Goal: Register for event/course

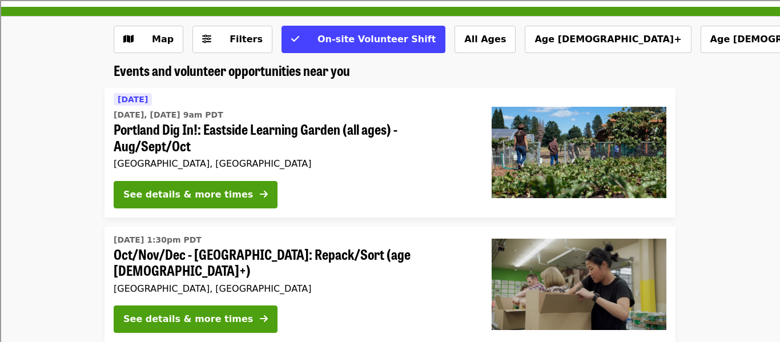
scroll to position [44, 0]
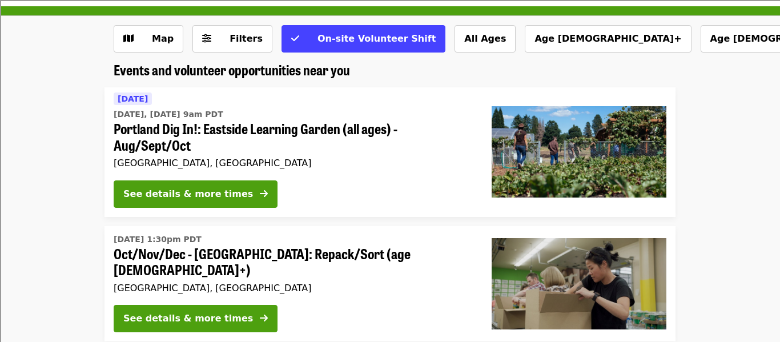
click at [153, 141] on span "Portland Dig In!: Eastside Learning Garden (all ages) - Aug/Sept/Oct" at bounding box center [294, 136] width 360 height 33
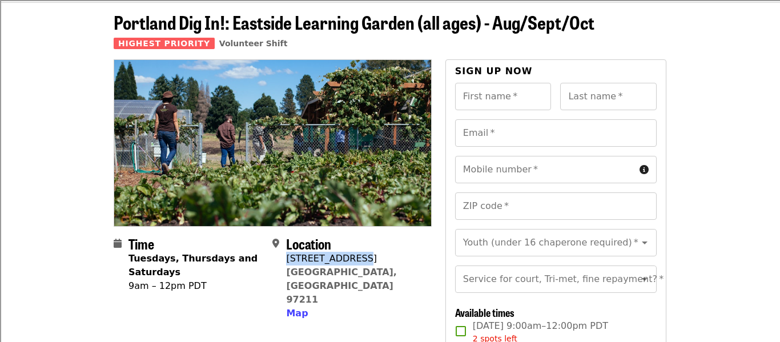
drag, startPoint x: 353, startPoint y: 260, endPoint x: 288, endPoint y: 259, distance: 64.5
click at [288, 259] on div "[STREET_ADDRESS]" at bounding box center [354, 259] width 136 height 14
copy div "[STREET_ADDRESS]"
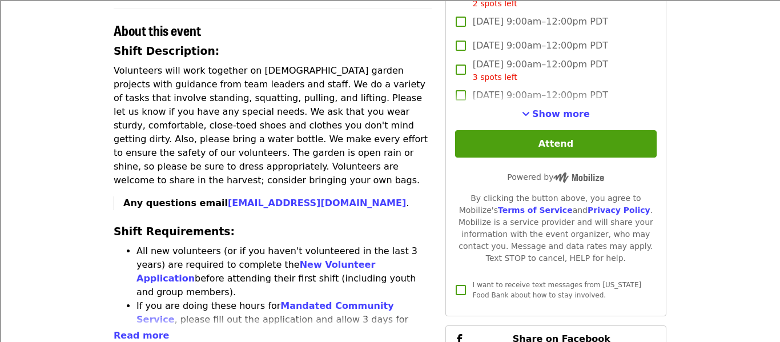
scroll to position [386, 0]
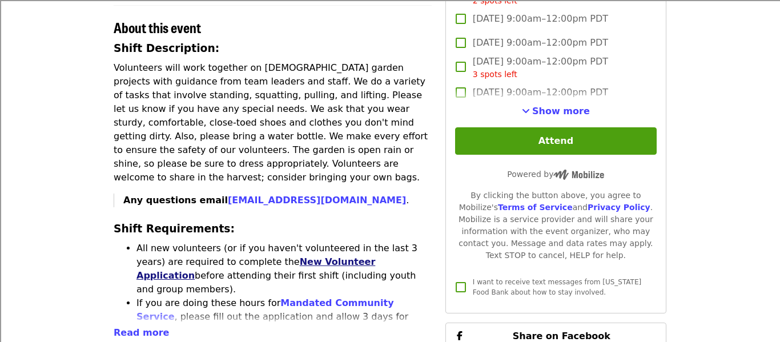
click at [284, 256] on link "New Volunteer Application" at bounding box center [255, 268] width 239 height 25
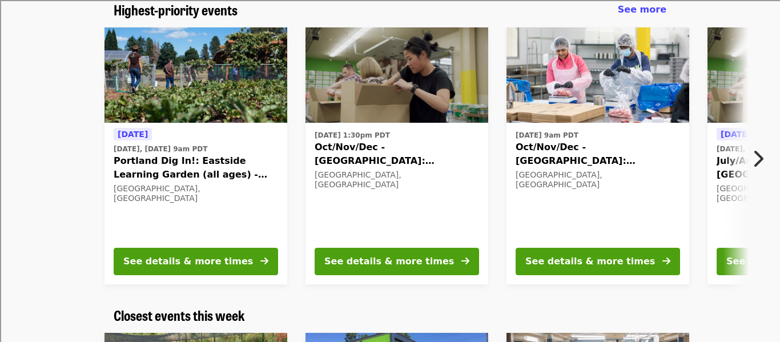
scroll to position [105, 0]
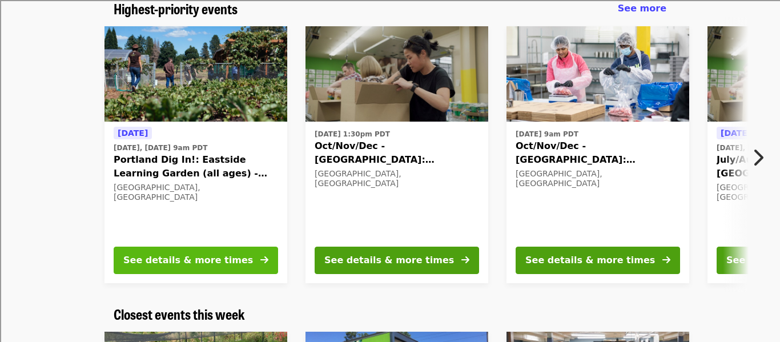
click at [155, 256] on div "See details & more times" at bounding box center [188, 261] width 130 height 14
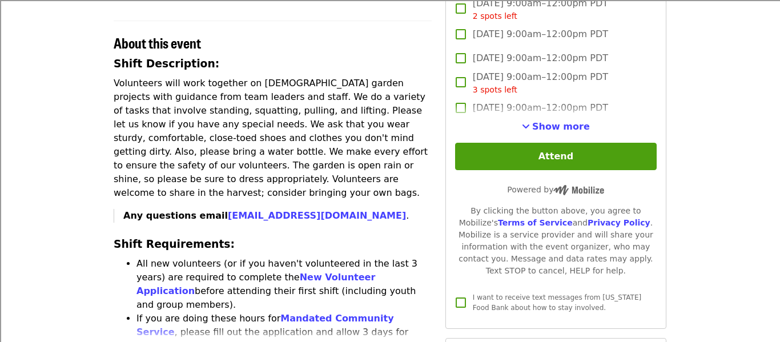
scroll to position [372, 0]
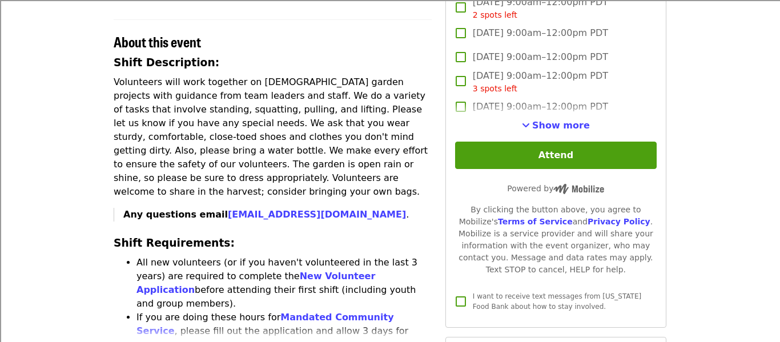
click at [134, 341] on span "Read more" at bounding box center [141, 346] width 55 height 11
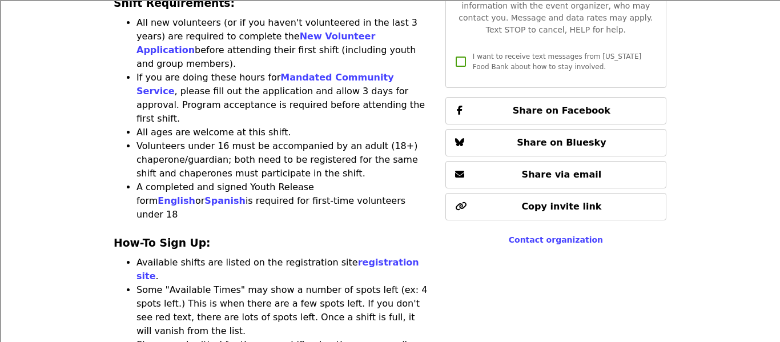
scroll to position [613, 0]
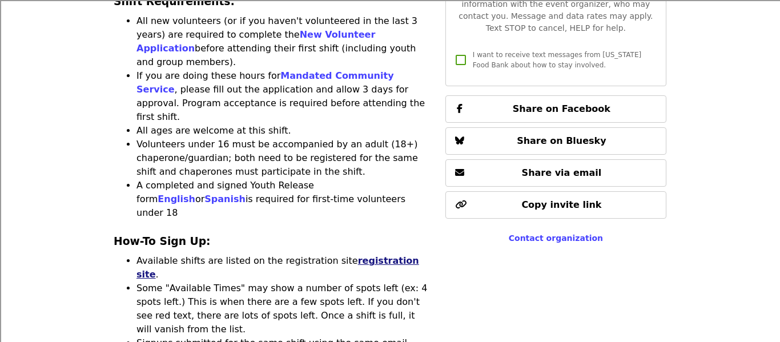
click at [337, 255] on link "registration site" at bounding box center [277, 267] width 283 height 25
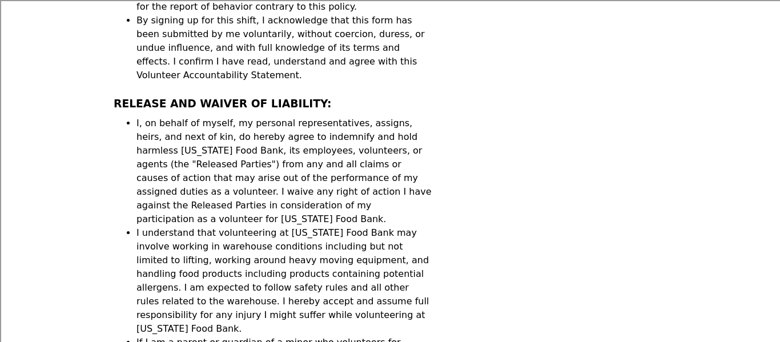
scroll to position [2075, 0]
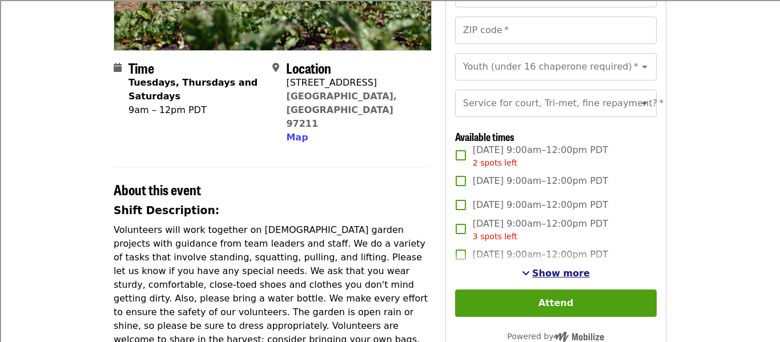
click at [530, 275] on span "See more timeslots" at bounding box center [526, 272] width 8 height 9
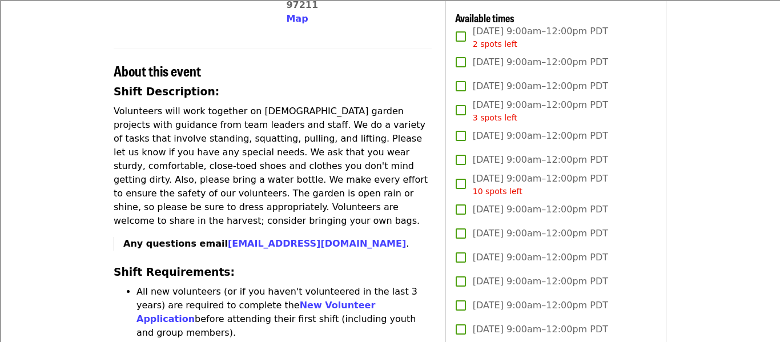
scroll to position [344, 0]
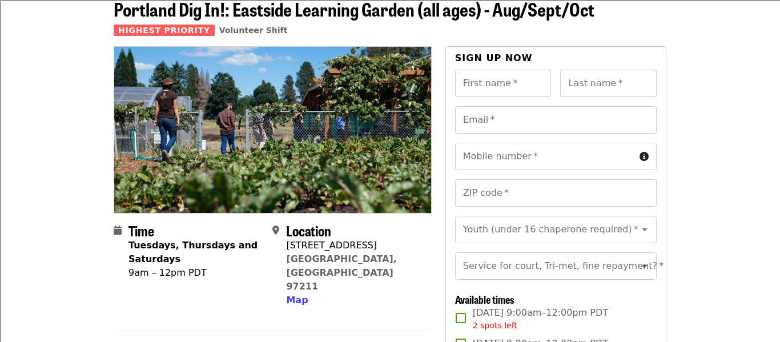
scroll to position [61, 0]
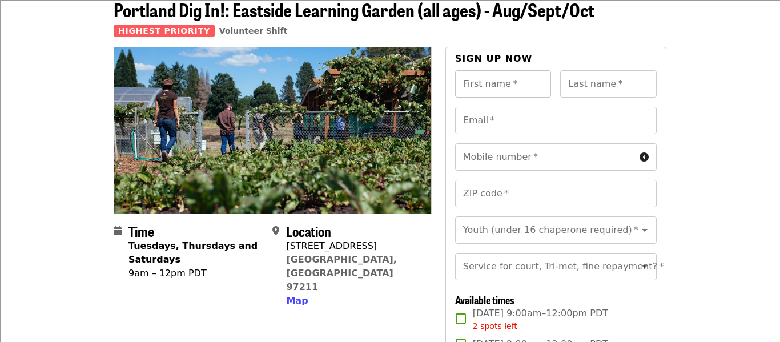
click at [488, 89] on div "First name   * First name *" at bounding box center [503, 83] width 96 height 27
type input "****"
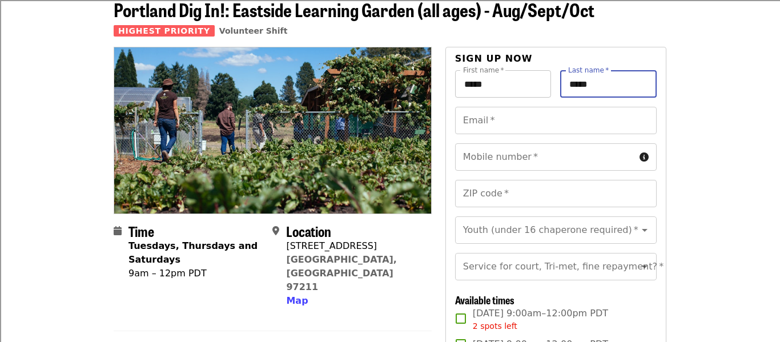
type input "*****"
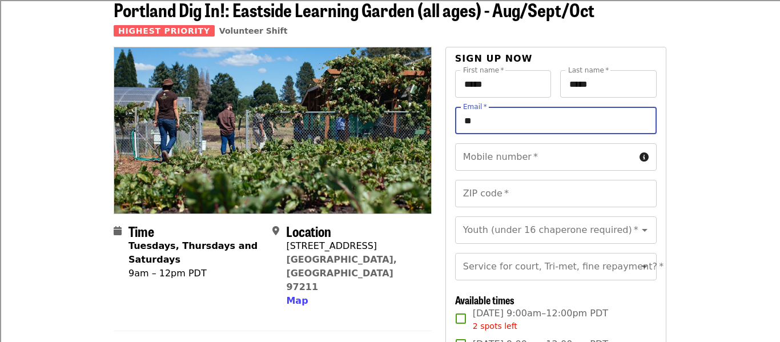
type input "**********"
click at [524, 159] on div "Mobile number   * Mobile number *" at bounding box center [556, 156] width 202 height 27
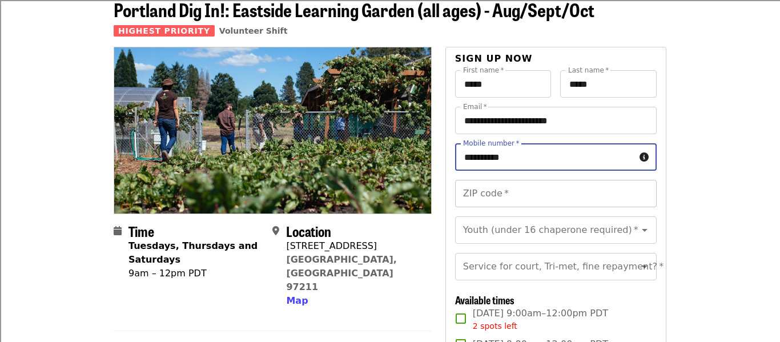
type input "**********"
click at [530, 202] on input "ZIP code   *" at bounding box center [556, 193] width 202 height 27
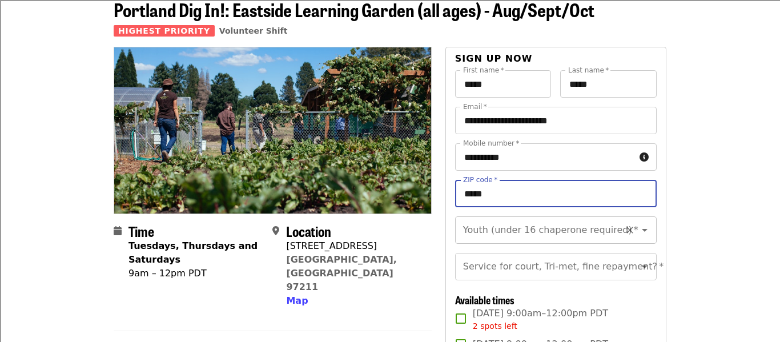
click at [645, 233] on icon "Open" at bounding box center [645, 230] width 14 height 14
type input "*****"
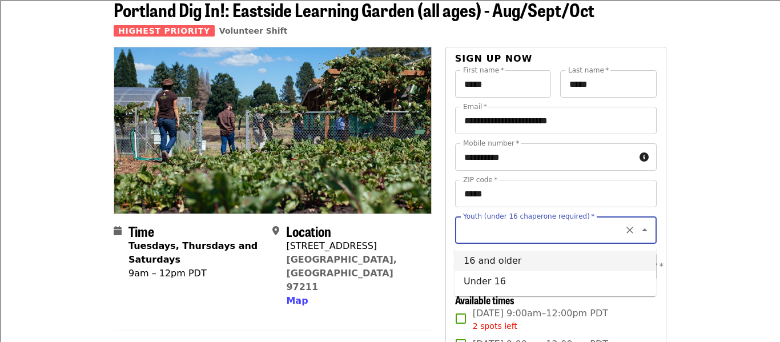
click at [527, 258] on li "16 and older" at bounding box center [556, 261] width 202 height 21
type input "**********"
click at [630, 231] on icon "Clear" at bounding box center [629, 229] width 11 height 11
click at [593, 239] on input "Youth (under 16 chaperone required)   *" at bounding box center [541, 230] width 155 height 22
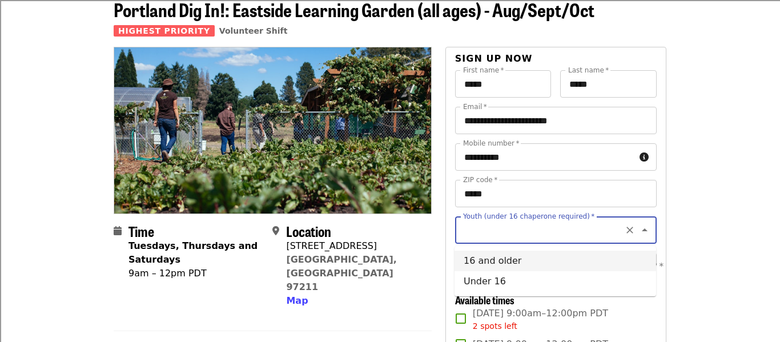
click at [542, 263] on li "16 and older" at bounding box center [556, 261] width 202 height 21
type input "**********"
click at [588, 268] on div "Service for court, Tri-met, fine repayment? *" at bounding box center [556, 266] width 202 height 27
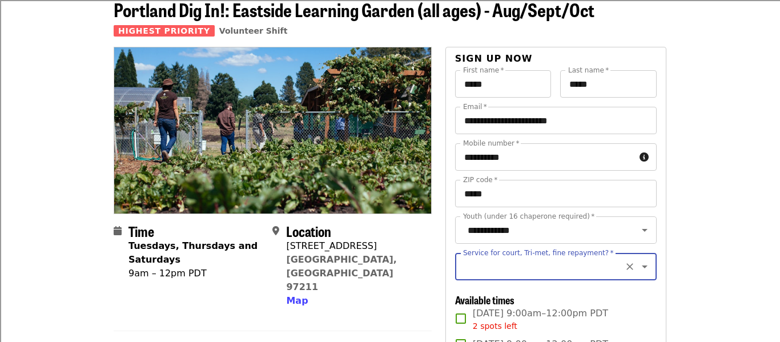
click at [588, 268] on input "Service for court, Tri-met, fine repayment?   *" at bounding box center [541, 267] width 155 height 22
click at [578, 295] on li "No" at bounding box center [556, 297] width 202 height 21
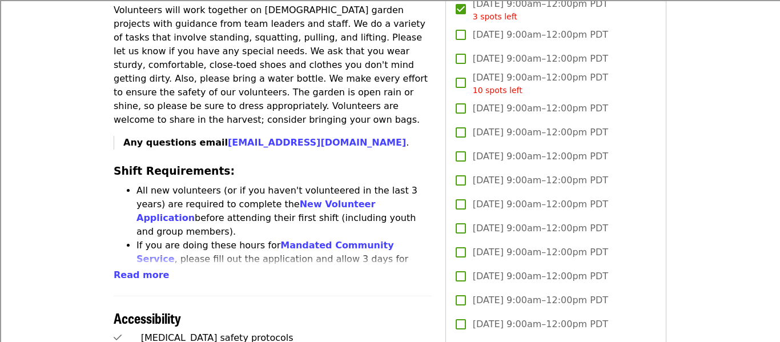
scroll to position [447, 0]
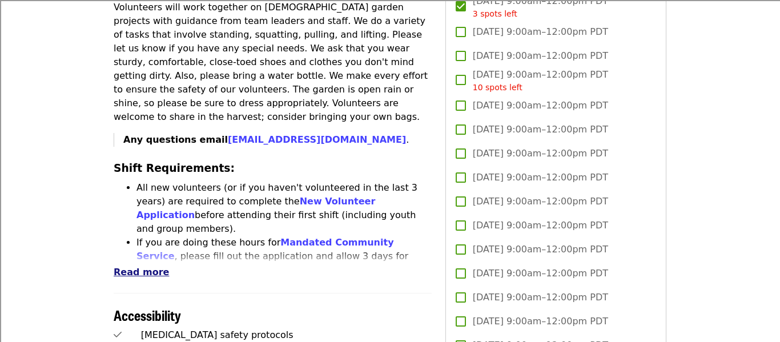
type input "**"
click at [139, 267] on span "Read more" at bounding box center [141, 272] width 55 height 11
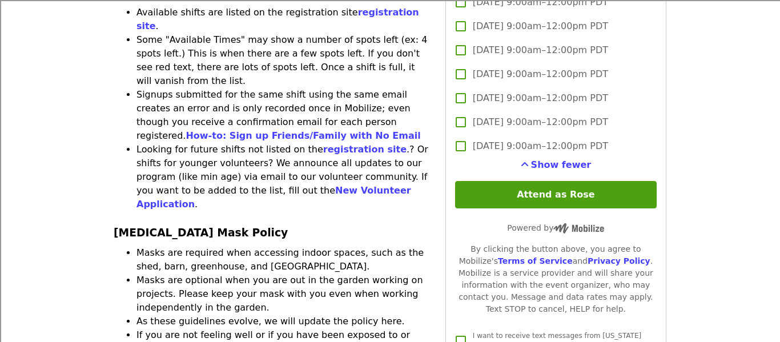
scroll to position [902, 0]
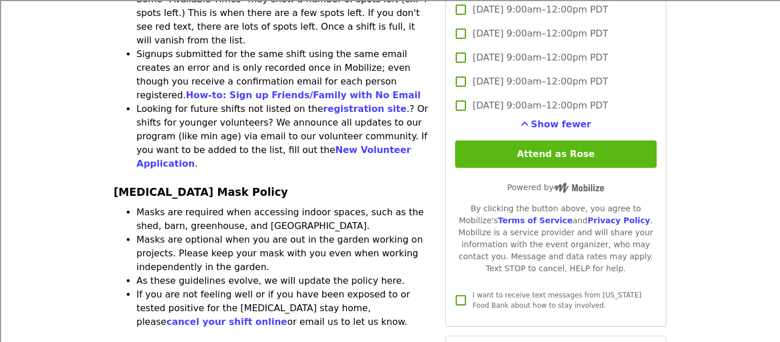
click at [487, 154] on button "Attend as Rose" at bounding box center [556, 153] width 202 height 27
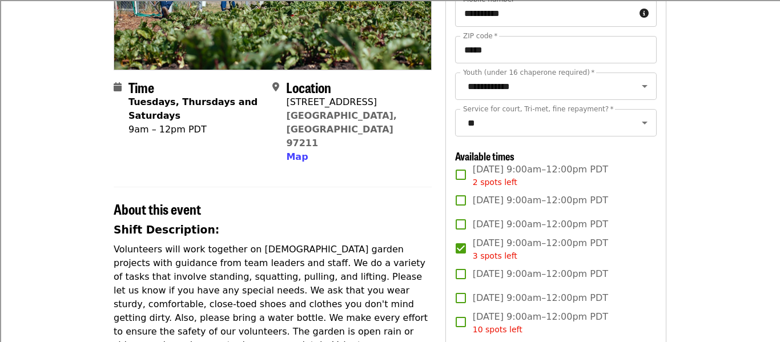
scroll to position [205, 0]
